Goal: Obtain resource: Obtain resource

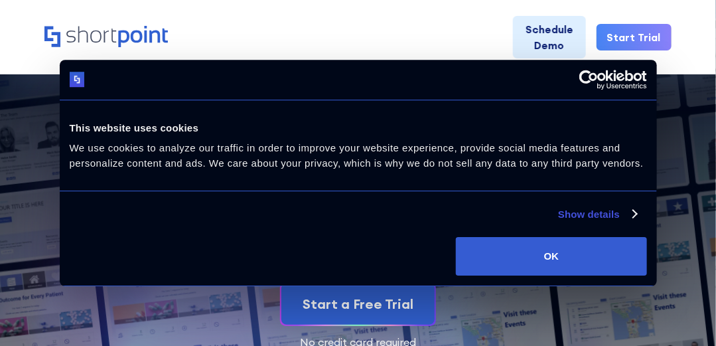
scroll to position [266, 0]
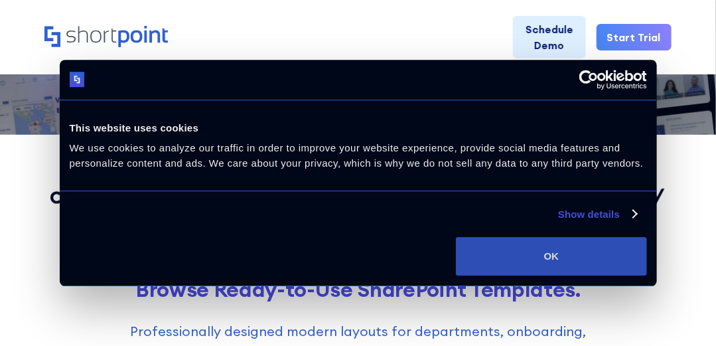
click at [518, 256] on button "OK" at bounding box center [551, 256] width 191 height 39
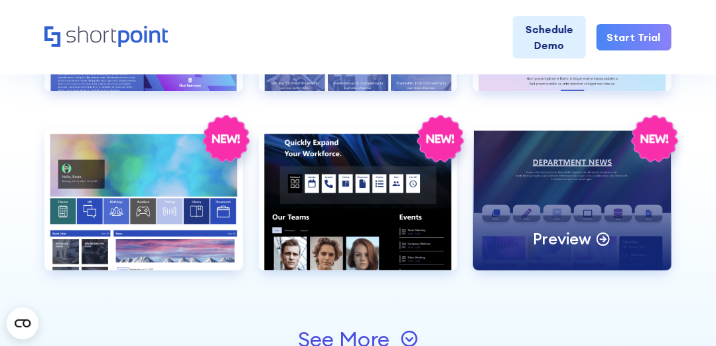
scroll to position [1275, 0]
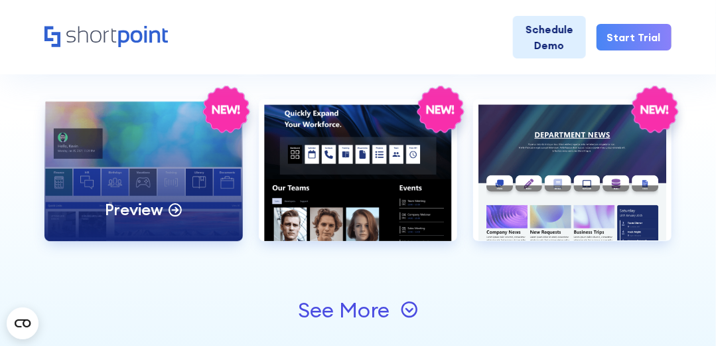
click at [178, 207] on icon at bounding box center [175, 208] width 16 height 16
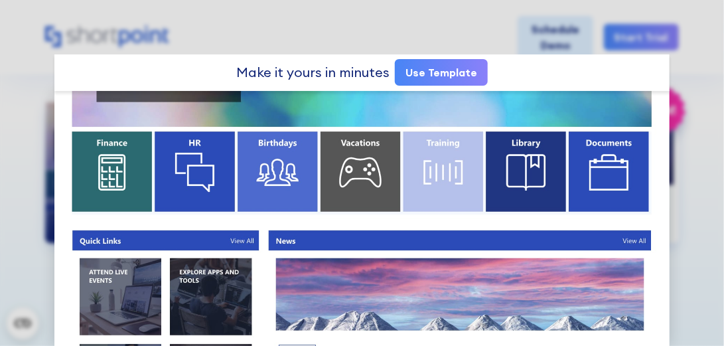
scroll to position [159, 0]
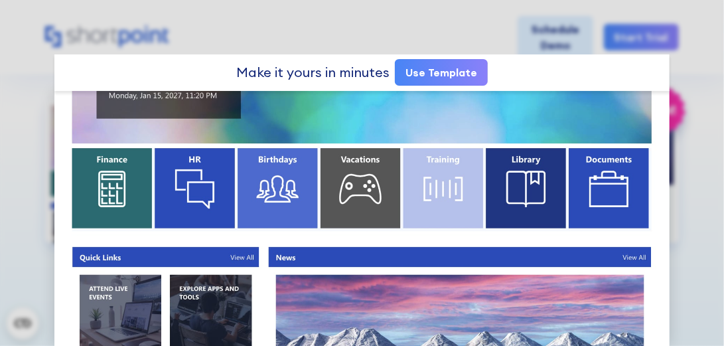
click at [453, 74] on link "Use Template" at bounding box center [441, 72] width 93 height 27
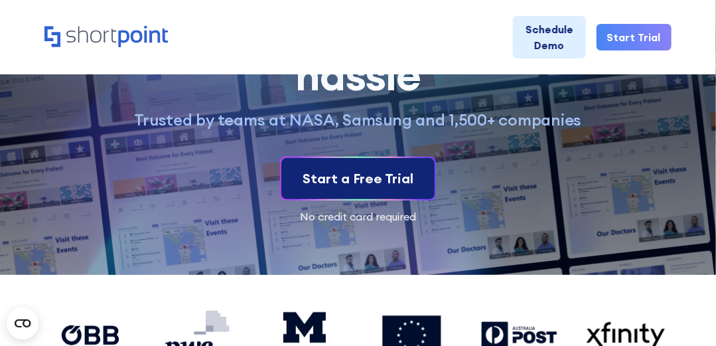
scroll to position [106, 0]
